Goal: Navigation & Orientation: Find specific page/section

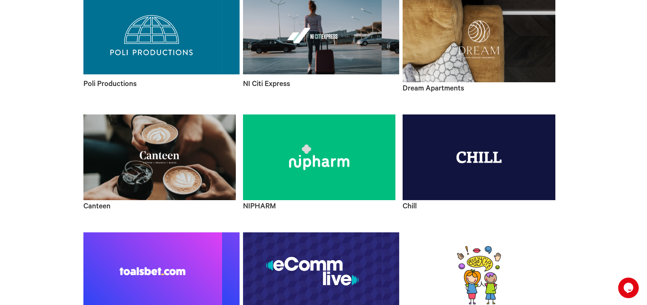
scroll to position [995, 0]
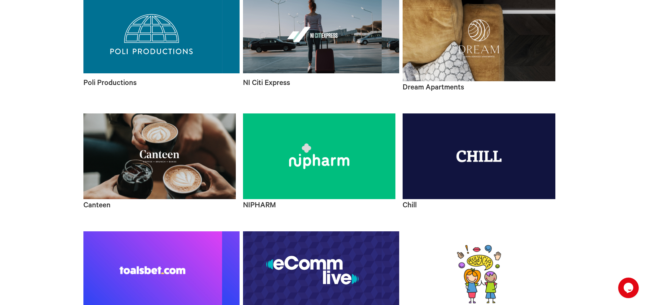
click at [172, 74] on video at bounding box center [161, 35] width 156 height 78
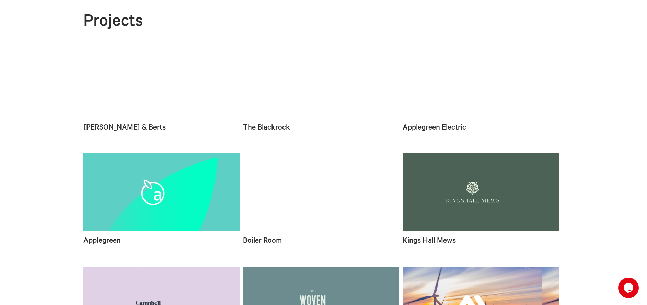
scroll to position [0, 0]
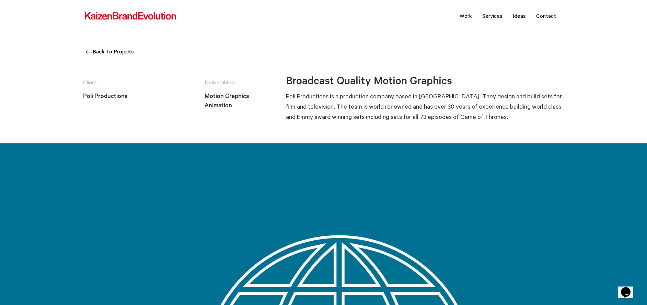
click at [131, 51] on link "Back To Projects" at bounding box center [109, 52] width 47 height 6
